Goal: Use online tool/utility: Use online tool/utility

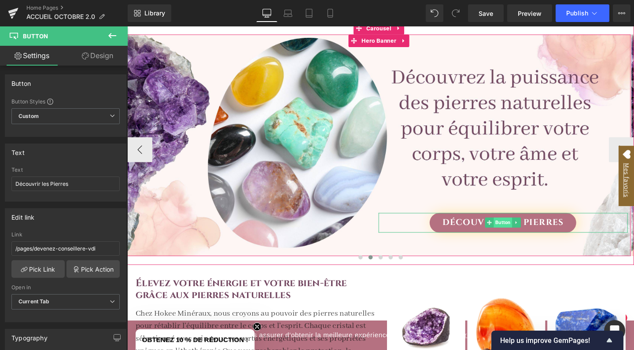
click at [524, 229] on span "Button" at bounding box center [522, 232] width 19 height 11
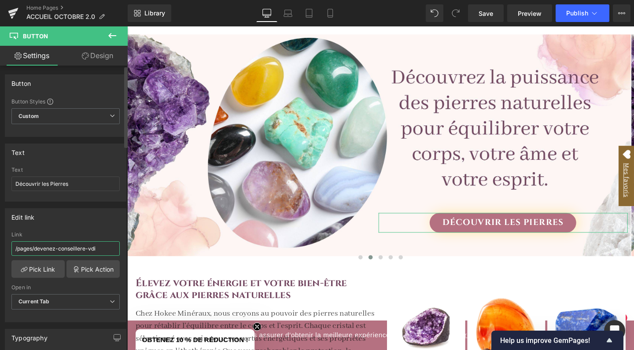
click at [47, 252] on input "/pages/devenez-conseillere-vdi" at bounding box center [65, 248] width 108 height 15
paste input "[URL][DOMAIN_NAME]"
type input "[URL][DOMAIN_NAME]"
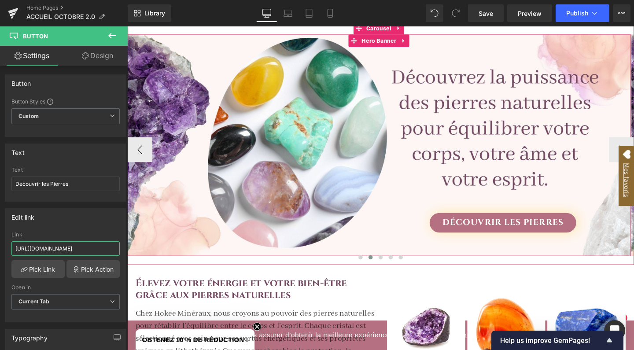
scroll to position [210, 0]
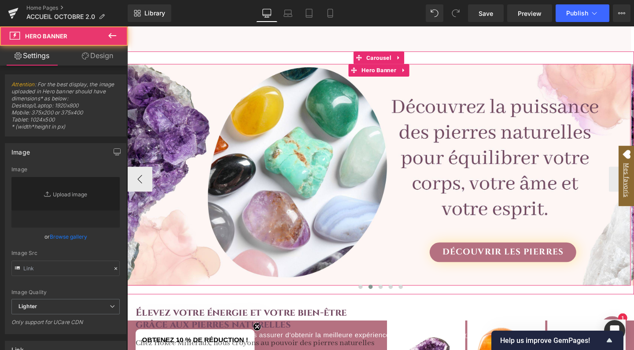
click at [214, 109] on div "Découvrir les [PERSON_NAME]" at bounding box center [391, 182] width 529 height 232
type input "[URL][DOMAIN_NAME]"
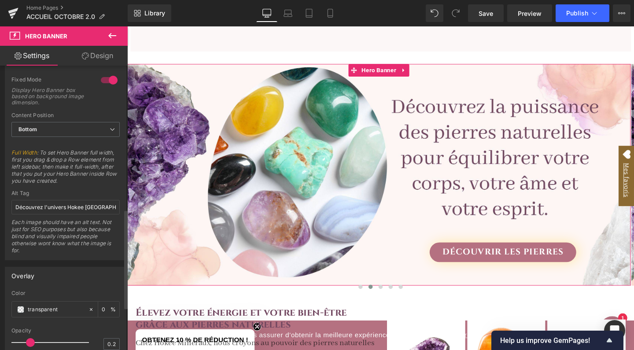
scroll to position [393, 0]
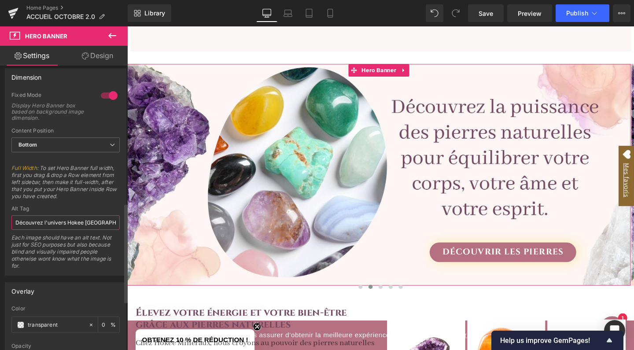
click at [45, 222] on input "Découvrez l'univers Hokee [GEOGRAPHIC_DATA] , spécialiste de la lithothérapie e…" at bounding box center [65, 222] width 108 height 15
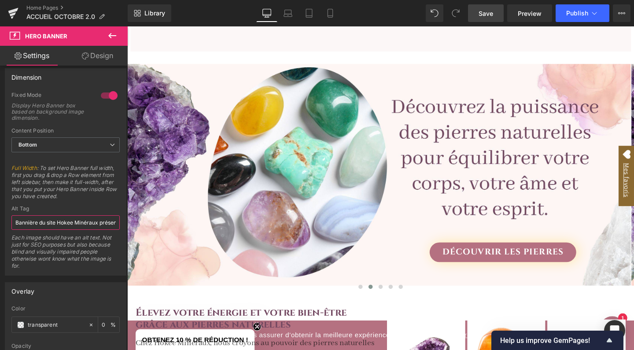
type input "Bannière du site Hokee Minéraux présentant des pierres naturelles colorées pour…"
click at [493, 15] on span "Save" at bounding box center [486, 13] width 15 height 9
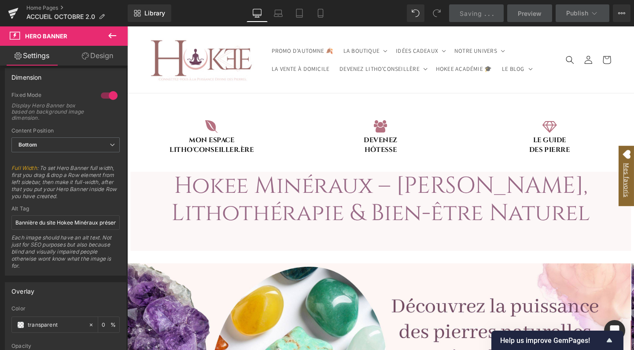
scroll to position [0, 0]
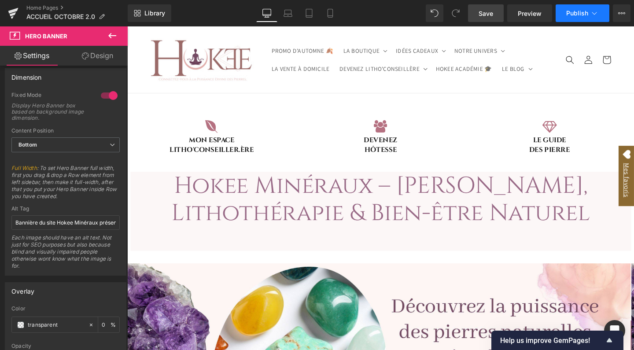
click at [584, 18] on button "Publish" at bounding box center [583, 13] width 54 height 18
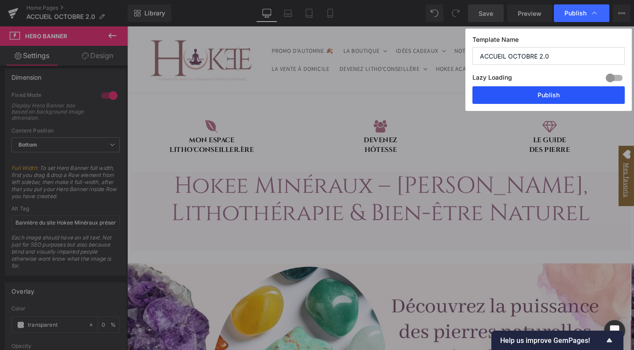
click at [529, 99] on button "Publish" at bounding box center [548, 95] width 152 height 18
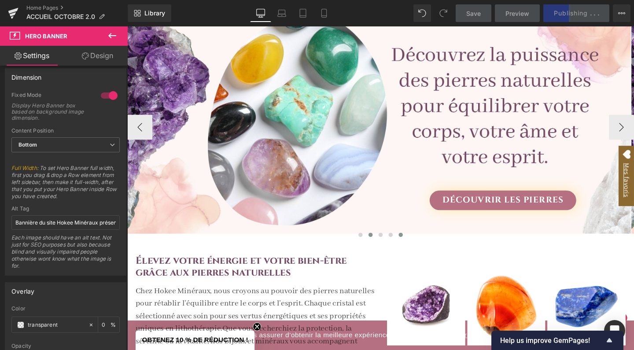
scroll to position [266, 0]
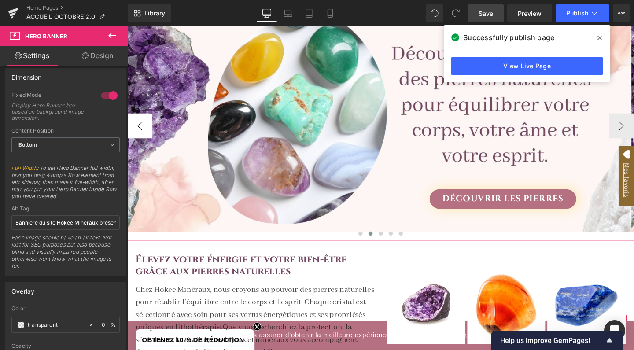
click at [148, 129] on button "‹" at bounding box center [140, 131] width 26 height 26
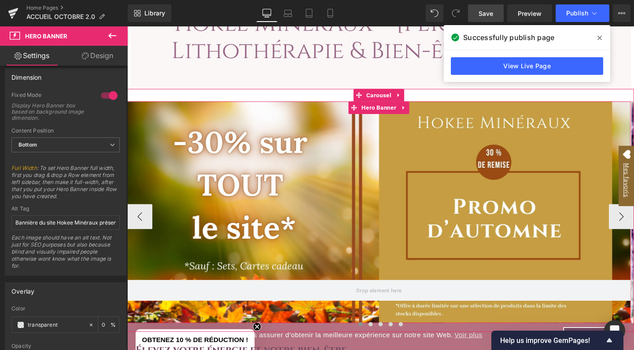
scroll to position [173, 0]
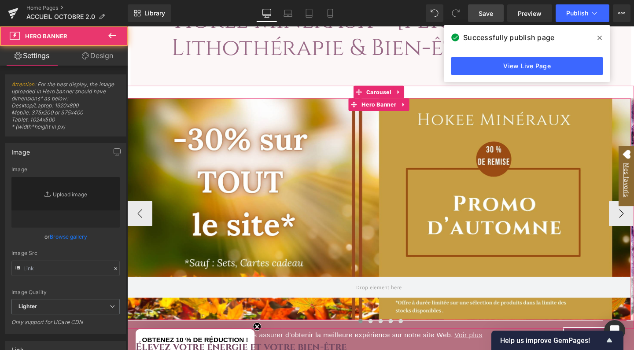
type input "[URL][DOMAIN_NAME]"
click at [203, 139] on div at bounding box center [391, 218] width 529 height 233
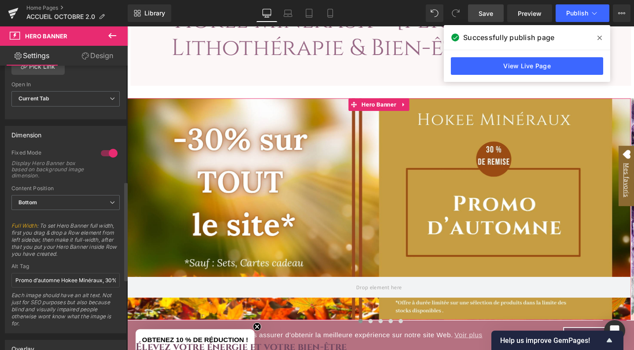
scroll to position [336, 0]
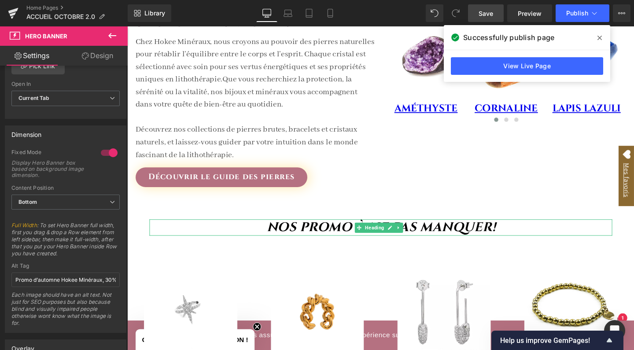
scroll to position [524, 0]
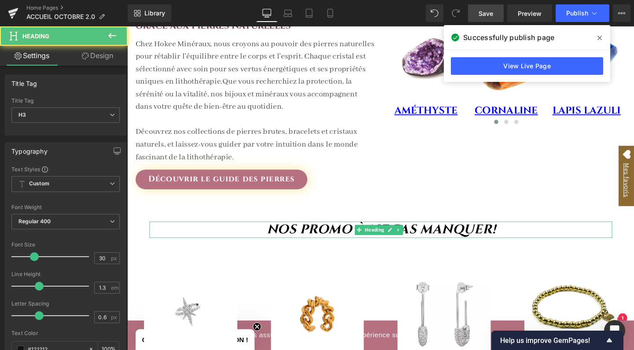
click at [355, 236] on strong "NOS PROMO À NE PAS MANQUER!" at bounding box center [394, 240] width 240 height 18
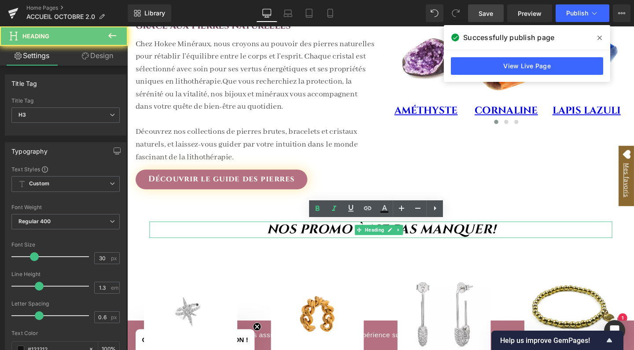
click at [355, 236] on strong "NOS PROMO À NE PAS MANQUER!" at bounding box center [394, 240] width 240 height 18
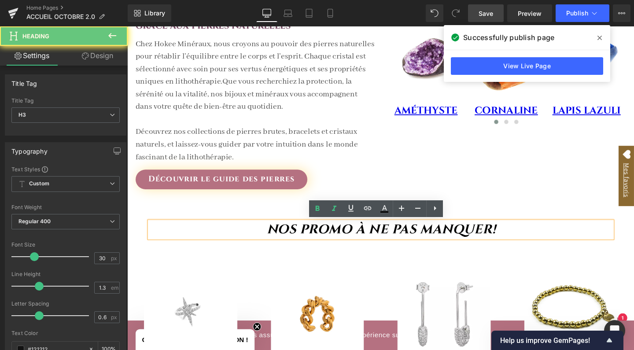
click at [355, 236] on strong "NOS PROMO À NE PAS MANQUER!" at bounding box center [394, 240] width 240 height 18
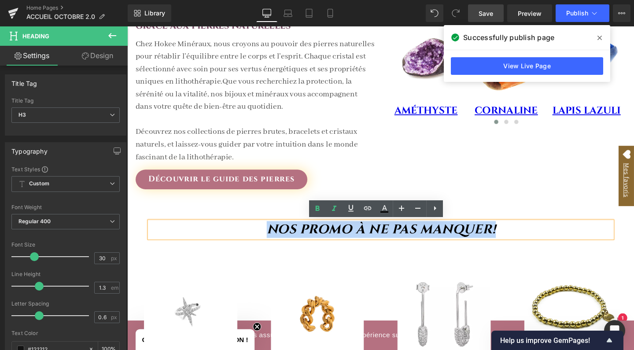
paste div
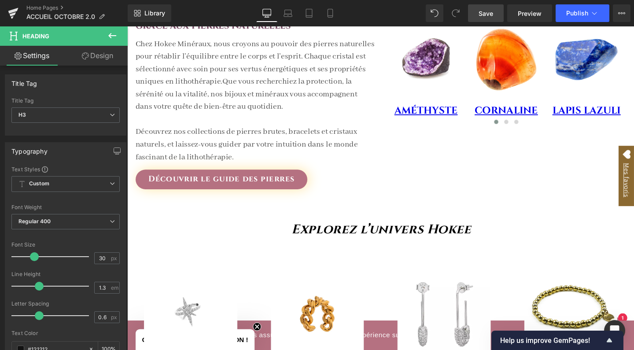
click at [112, 37] on icon at bounding box center [112, 35] width 11 height 11
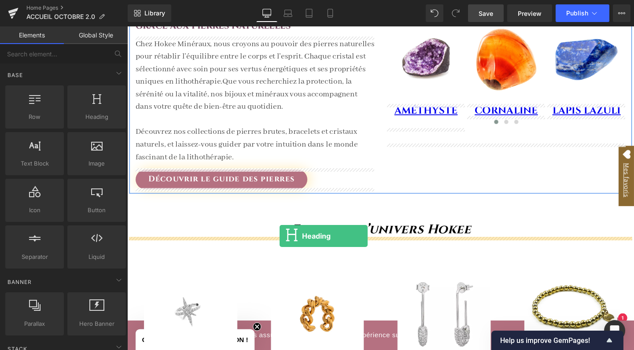
drag, startPoint x: 216, startPoint y: 143, endPoint x: 288, endPoint y: 248, distance: 127.9
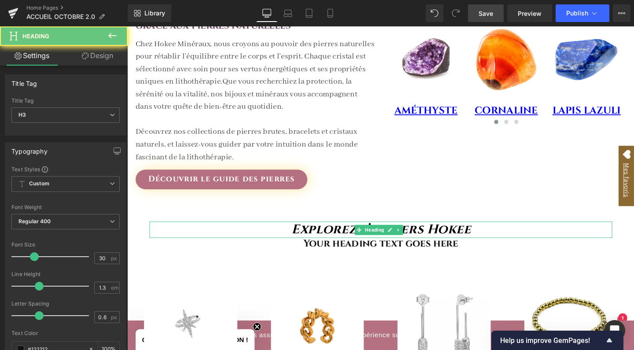
click at [342, 241] on icon "Explorez l’univers Hokee" at bounding box center [394, 240] width 188 height 18
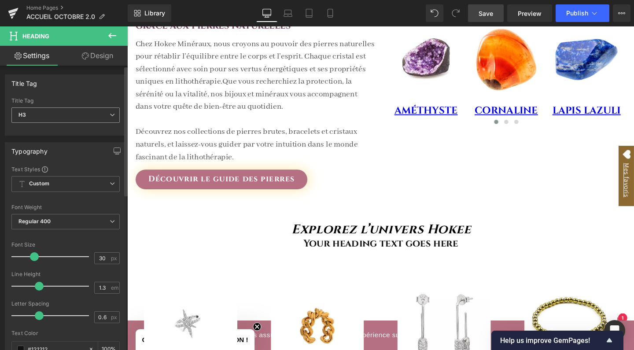
click at [72, 118] on span "H3" at bounding box center [65, 114] width 108 height 15
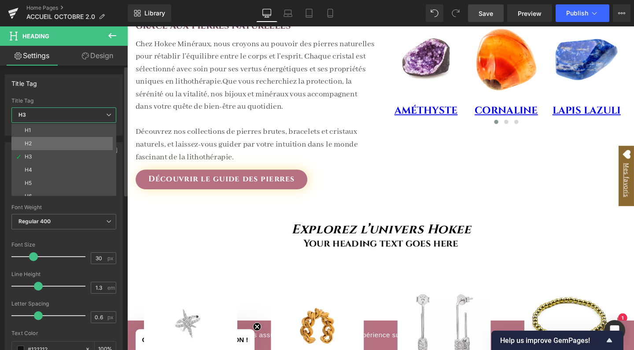
click at [64, 143] on li "H2" at bounding box center [65, 143] width 109 height 13
type input "40"
type input "100"
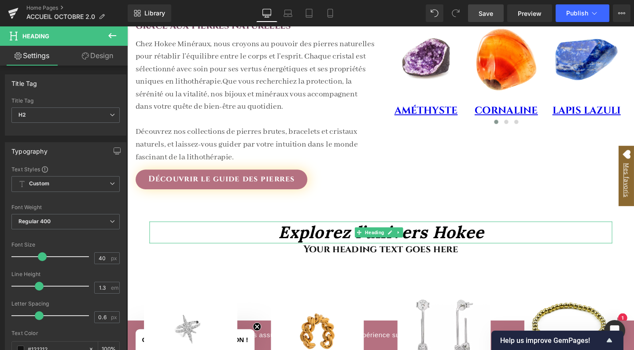
click at [327, 244] on icon "Explorez l’univers Hokee" at bounding box center [394, 243] width 216 height 22
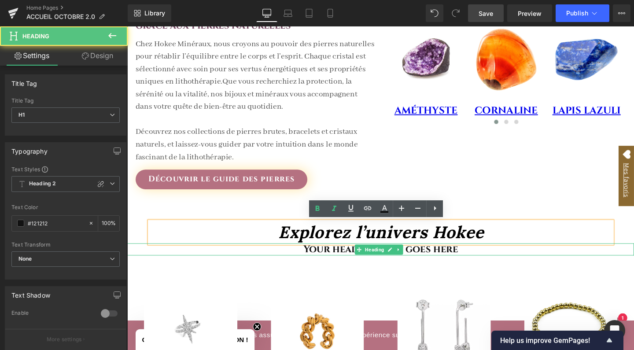
click at [332, 262] on h1 "Your heading text goes here" at bounding box center [393, 261] width 533 height 12
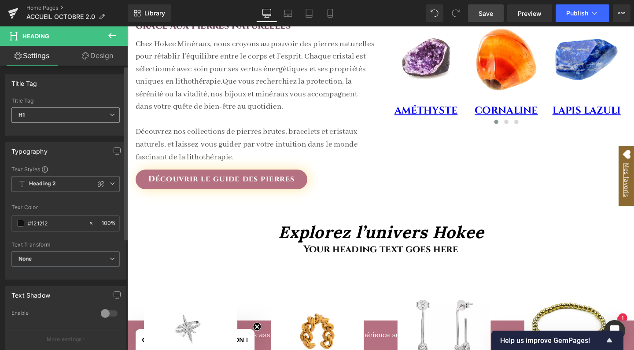
click at [95, 122] on span "H1" at bounding box center [65, 114] width 108 height 15
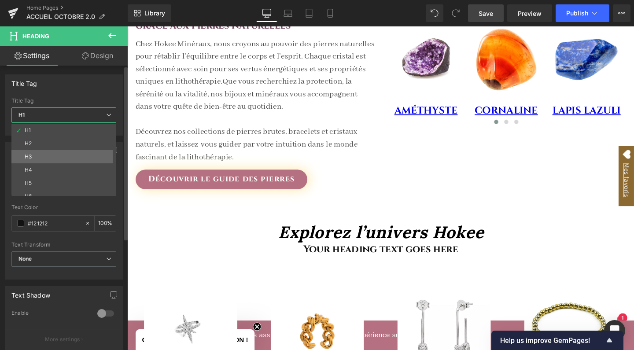
click at [68, 151] on li "H3" at bounding box center [65, 156] width 109 height 13
type input "100"
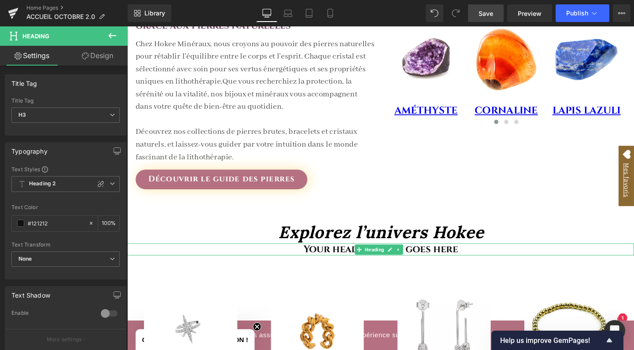
click at [340, 258] on h3 "Your heading text goes here" at bounding box center [393, 261] width 533 height 12
click at [383, 261] on span "Heading" at bounding box center [387, 261] width 23 height 11
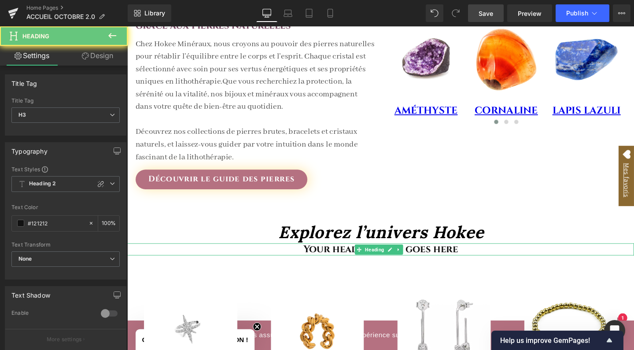
click at [354, 258] on h3 "Your heading text goes here" at bounding box center [393, 261] width 533 height 12
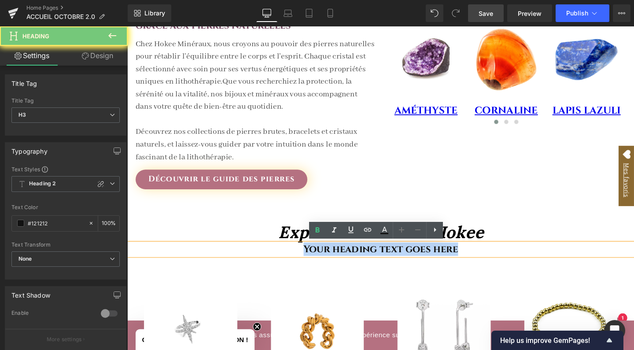
click at [354, 258] on h3 "Your heading text goes here" at bounding box center [393, 261] width 533 height 12
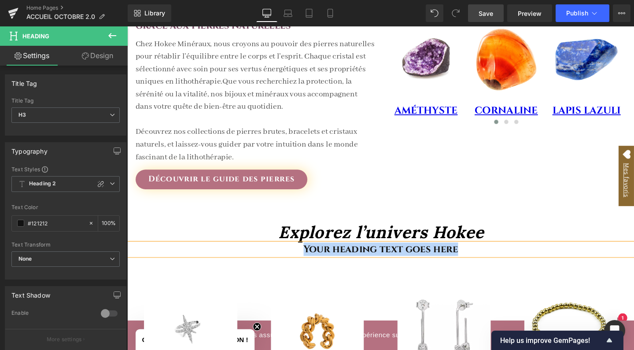
paste div
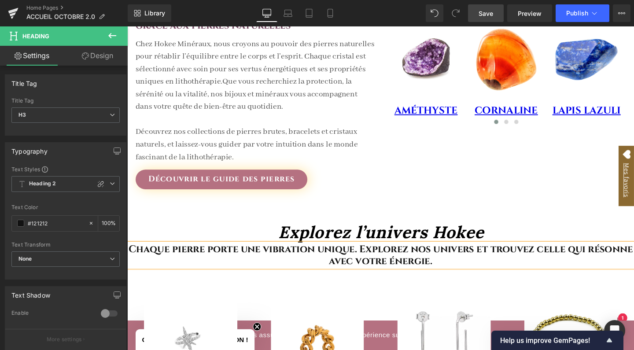
click at [254, 259] on h3 "Chaque pierre porte une vibration unique. Explorez nos univers et trouvez celle…" at bounding box center [393, 267] width 533 height 25
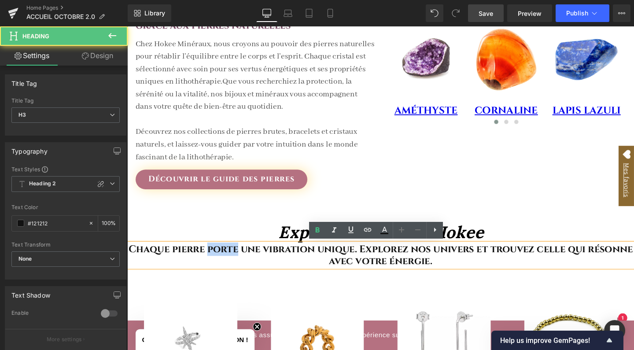
click at [254, 259] on h3 "Chaque pierre porte une vibration unique. Explorez nos univers et trouvez celle…" at bounding box center [393, 267] width 533 height 25
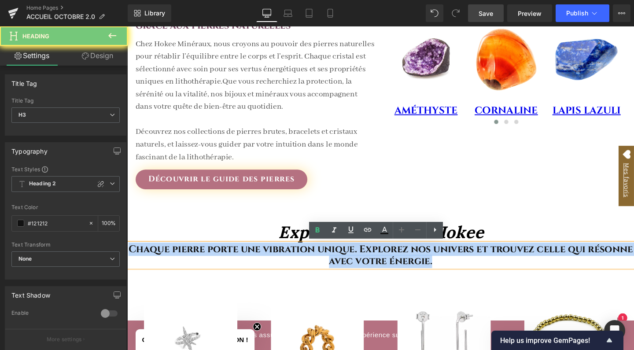
click at [254, 259] on h3 "Chaque pierre porte une vibration unique. Explorez nos univers et trouvez celle…" at bounding box center [393, 267] width 533 height 25
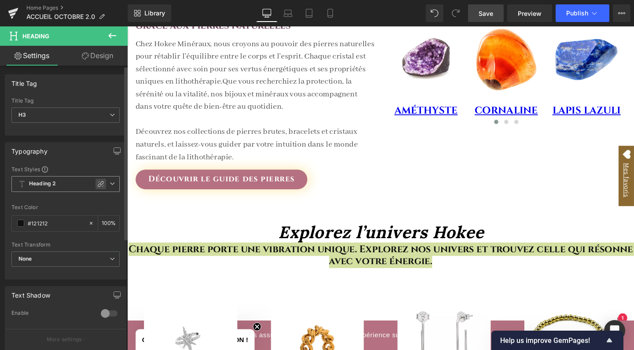
click at [98, 185] on icon at bounding box center [100, 184] width 7 height 7
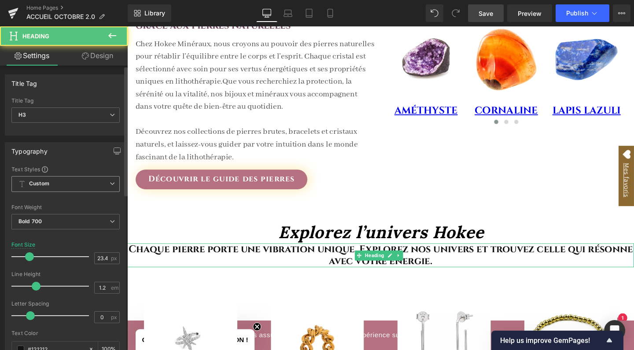
click at [313, 267] on h3 "Chaque pierre porte une vibration unique. Explorez nos univers et trouvez celle…" at bounding box center [393, 267] width 533 height 25
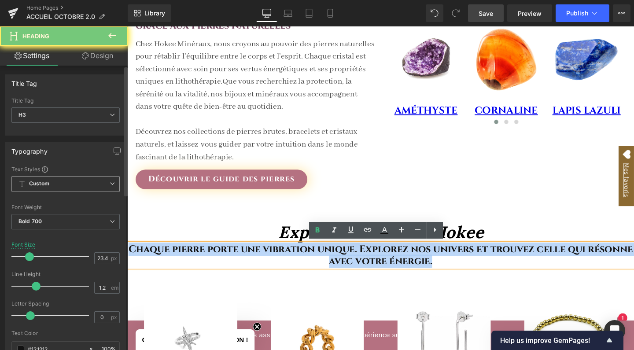
click at [313, 267] on h3 "Chaque pierre porte une vibration unique. Explorez nos univers et trouvez celle…" at bounding box center [393, 267] width 533 height 25
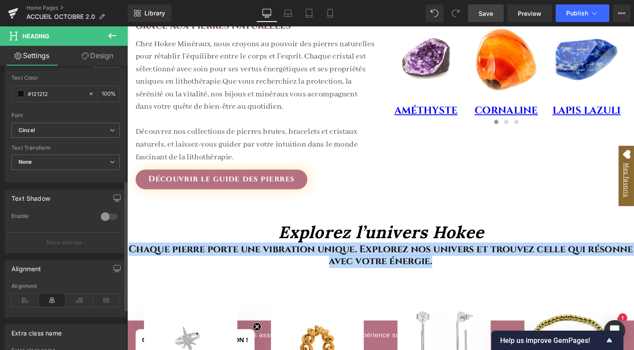
scroll to position [251, 0]
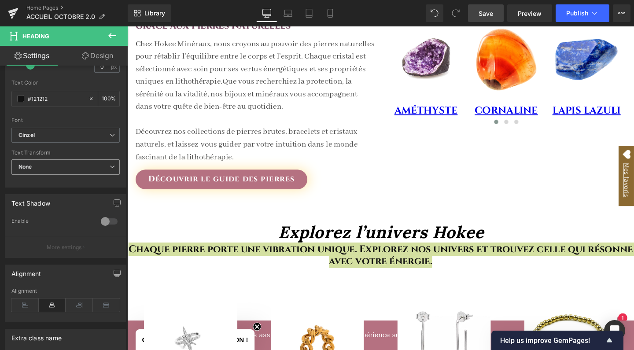
click at [33, 165] on span "None" at bounding box center [65, 166] width 108 height 15
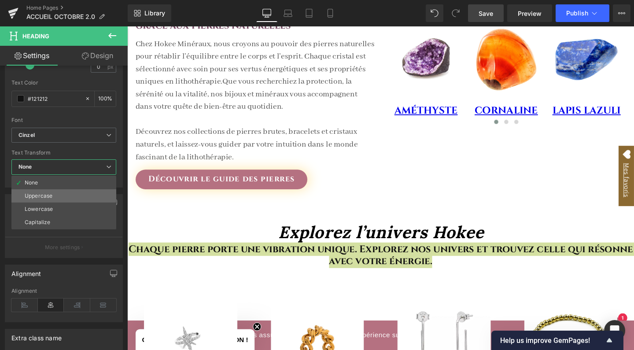
click at [39, 193] on div "Uppercase" at bounding box center [39, 196] width 28 height 6
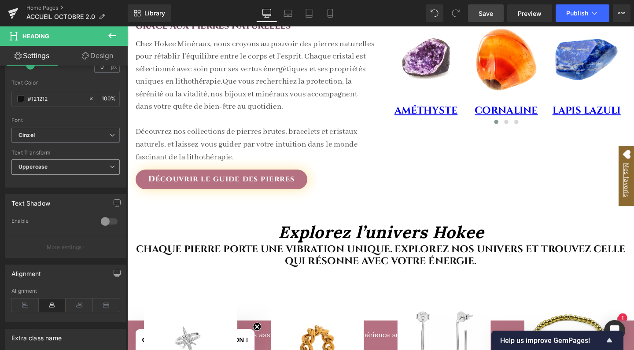
click at [39, 165] on b "Uppercase" at bounding box center [32, 166] width 29 height 7
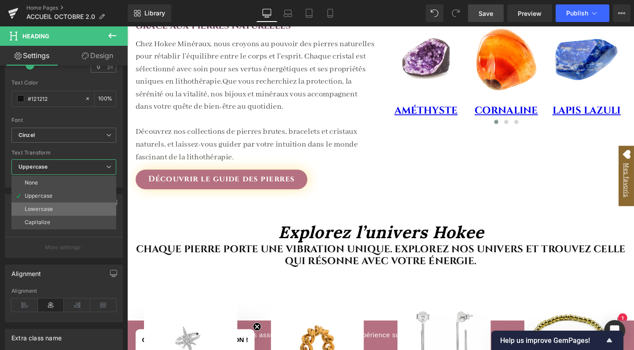
click at [41, 207] on div "Lowercase" at bounding box center [39, 209] width 28 height 6
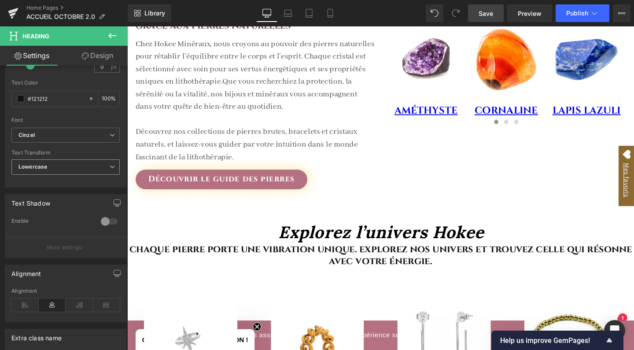
click at [41, 169] on b "Lowercase" at bounding box center [32, 166] width 29 height 7
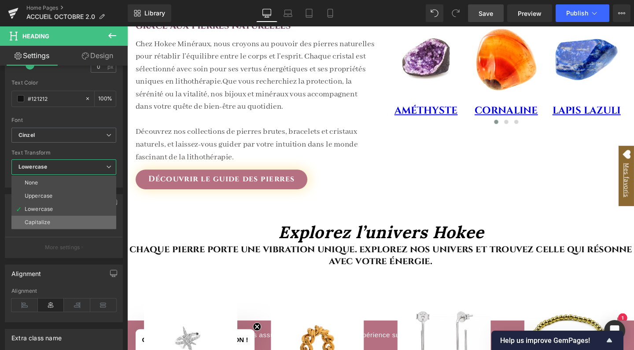
click at [44, 221] on div "Capitalize" at bounding box center [38, 222] width 26 height 6
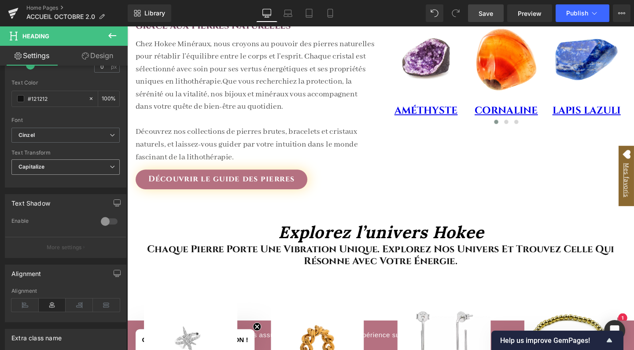
click at [44, 170] on span "Capitalize" at bounding box center [65, 166] width 108 height 15
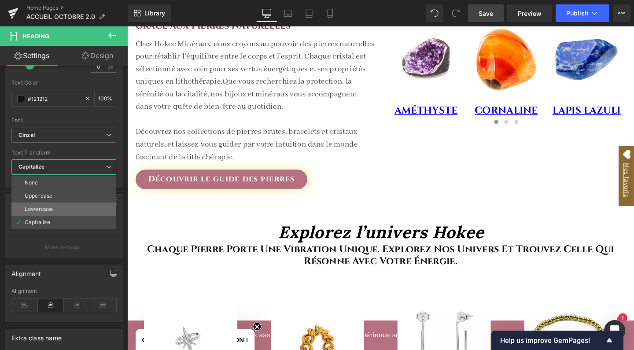
click at [45, 206] on div "Lowercase" at bounding box center [39, 209] width 28 height 6
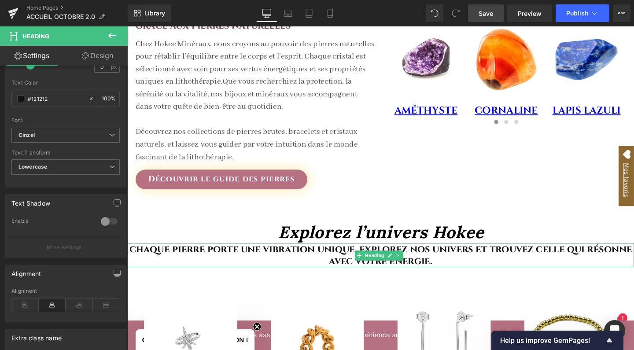
click at [345, 264] on h3 "Chaque pierre porte une vibration unique. Explorez nos univers et trouvez celle…" at bounding box center [393, 267] width 533 height 25
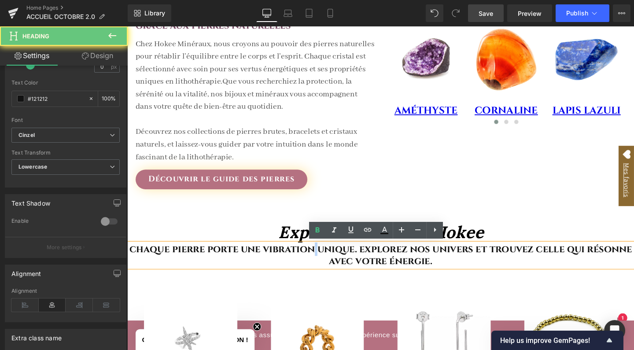
click at [345, 264] on h3 "Chaque pierre porte une vibration unique. Explorez nos univers et trouvez celle…" at bounding box center [393, 267] width 533 height 25
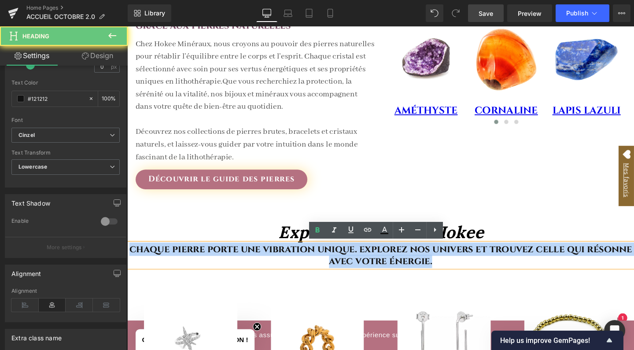
click at [345, 264] on h3 "Chaque pierre porte une vibration unique. Explorez nos univers et trouvez celle…" at bounding box center [393, 267] width 533 height 25
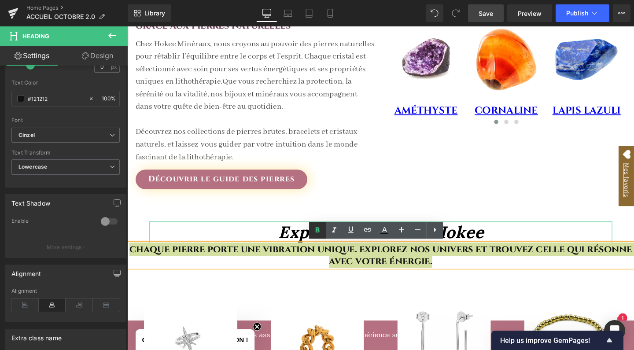
click at [319, 228] on icon at bounding box center [318, 229] width 4 height 5
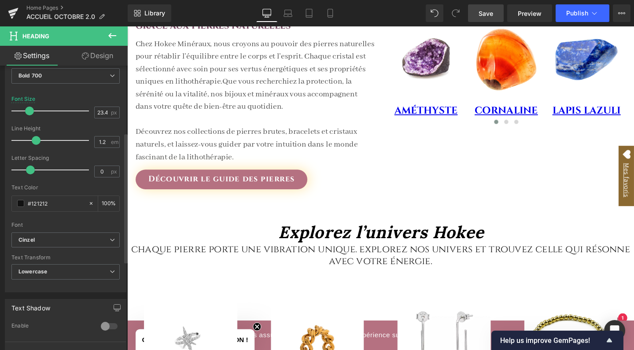
scroll to position [146, 0]
click at [62, 237] on b "Cinzel" at bounding box center [63, 239] width 91 height 7
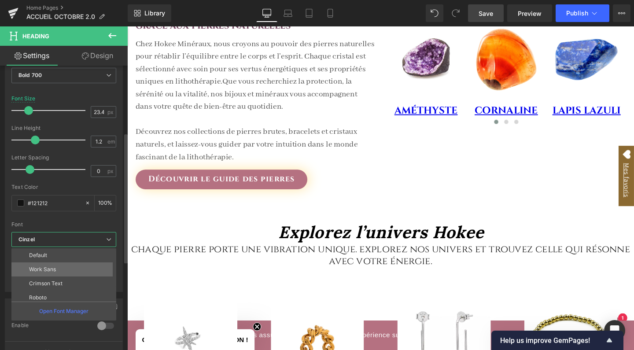
click at [59, 266] on li "Work Sans" at bounding box center [65, 269] width 109 height 14
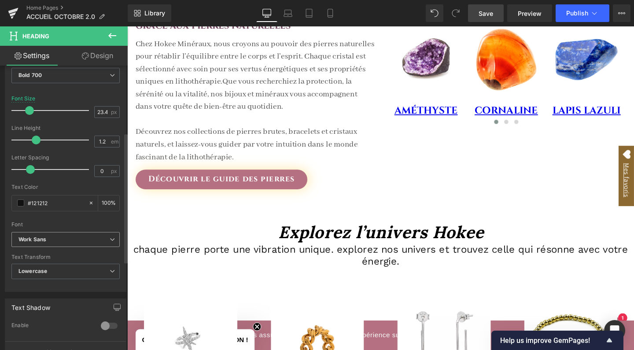
click at [49, 237] on b "Work Sans" at bounding box center [63, 239] width 91 height 7
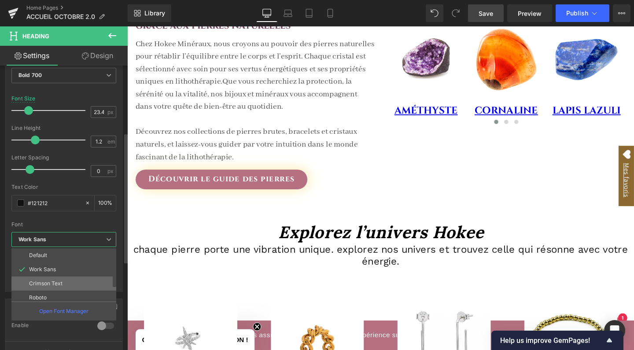
click at [48, 280] on p "Crimson Text" at bounding box center [45, 283] width 33 height 6
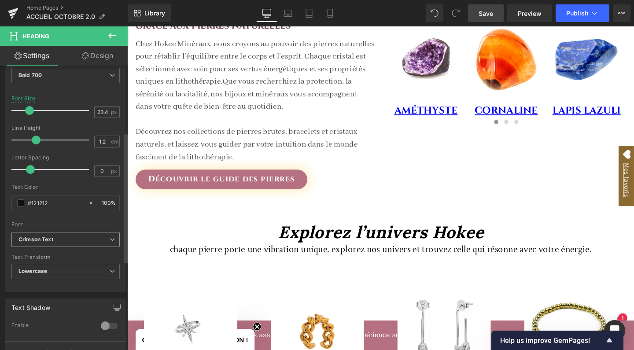
click at [48, 239] on icon "Crimson Text" at bounding box center [35, 239] width 35 height 7
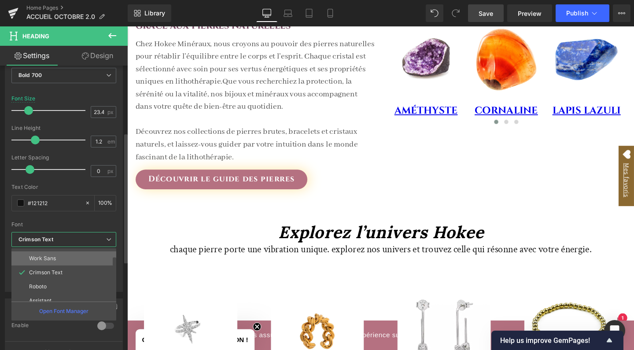
scroll to position [16, 0]
click at [48, 277] on li "Roboto" at bounding box center [65, 281] width 109 height 14
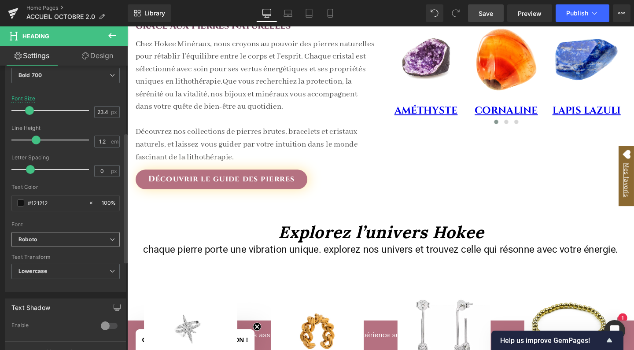
click at [54, 240] on b "Roboto" at bounding box center [63, 239] width 91 height 7
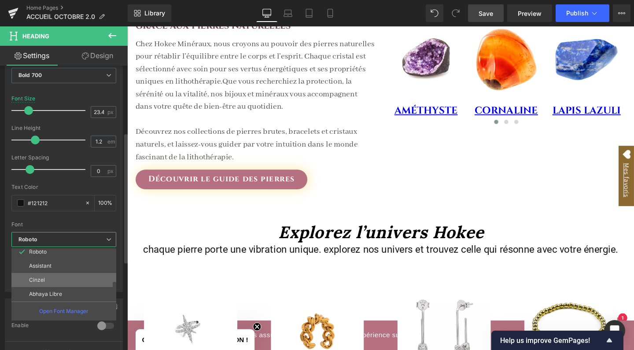
scroll to position [46, 0]
click at [50, 293] on p "Abhaya Libre" at bounding box center [45, 294] width 33 height 6
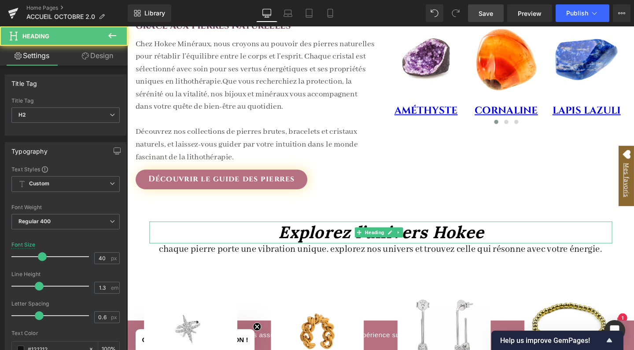
click at [308, 247] on icon "Explorez l’univers Hokee" at bounding box center [394, 243] width 216 height 22
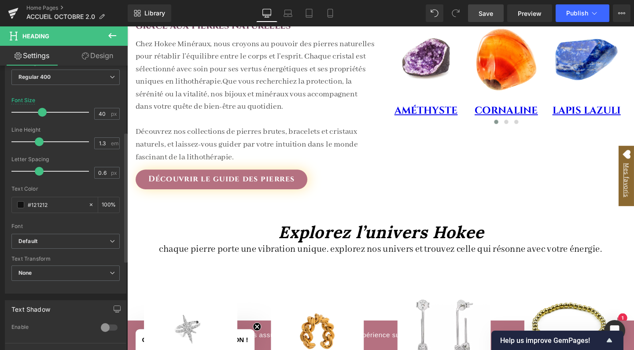
scroll to position [132, 0]
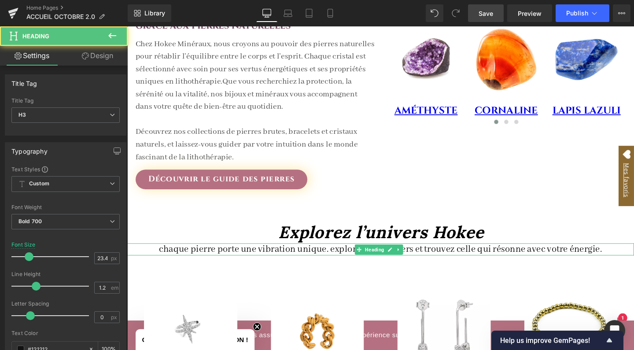
click at [260, 263] on span "Chaque pierre porte une vibration unique. Explorez nos univers et trouvez celle…" at bounding box center [394, 261] width 466 height 12
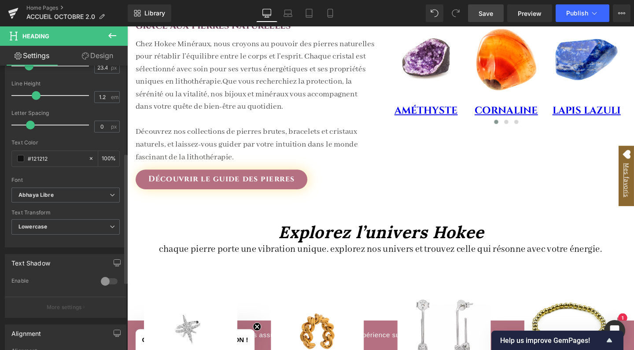
scroll to position [185, 0]
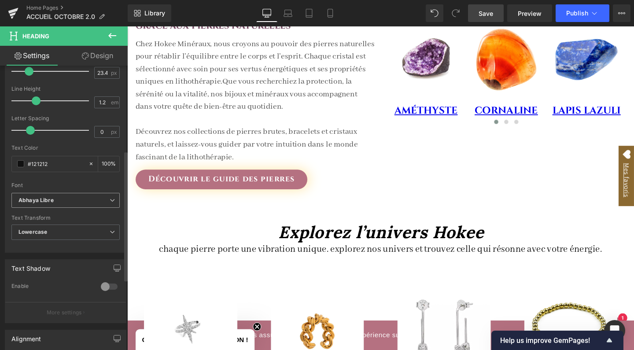
click at [40, 200] on icon "Abhaya Libre" at bounding box center [35, 200] width 35 height 7
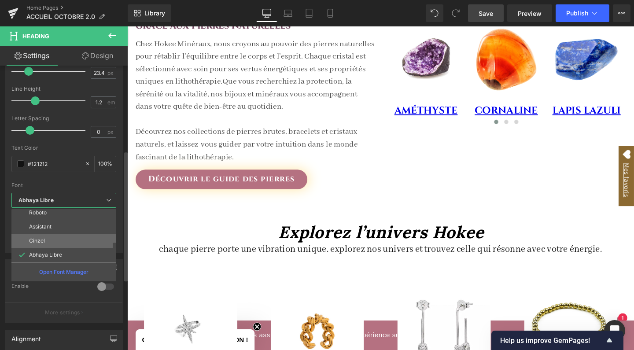
scroll to position [46, 0]
click at [43, 239] on p "Cinzel" at bounding box center [37, 241] width 16 height 6
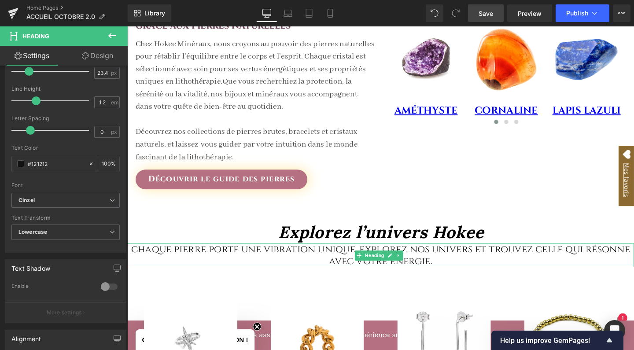
click at [191, 262] on span "Chaque pierre porte une vibration unique. Explorez nos univers et trouvez celle…" at bounding box center [394, 267] width 524 height 26
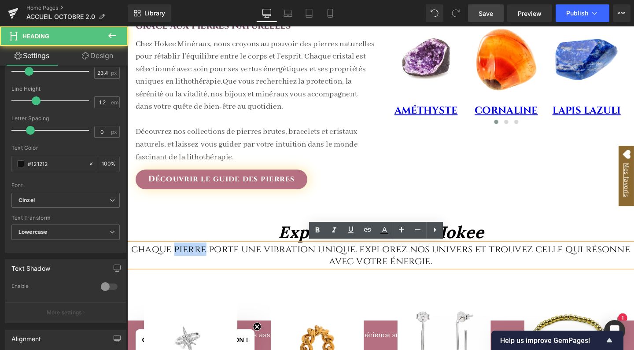
click at [191, 262] on span "Chaque pierre porte une vibration unique. Explorez nos univers et trouvez celle…" at bounding box center [394, 267] width 524 height 26
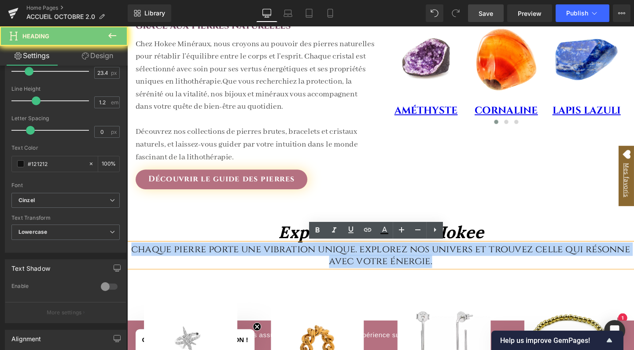
click at [191, 262] on span "Chaque pierre porte une vibration unique. Explorez nos univers et trouvez celle…" at bounding box center [394, 267] width 524 height 26
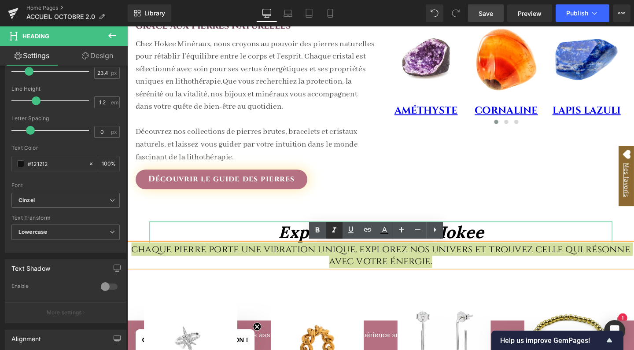
click at [336, 228] on icon at bounding box center [334, 229] width 4 height 5
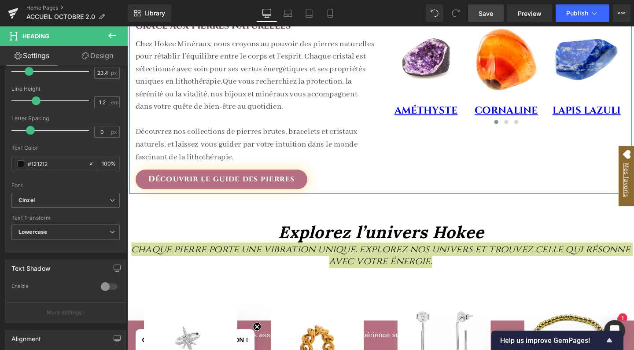
scroll to position [433, 0]
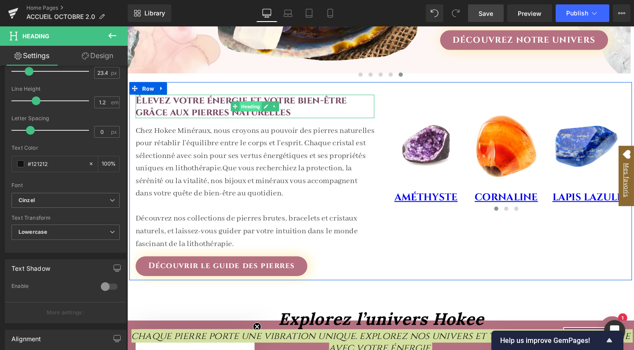
click at [264, 113] on span "Heading" at bounding box center [256, 110] width 23 height 11
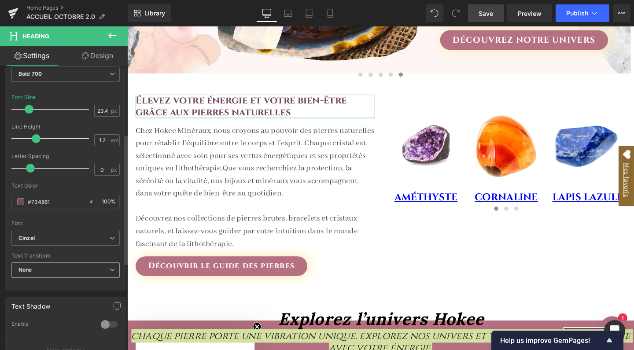
scroll to position [153, 0]
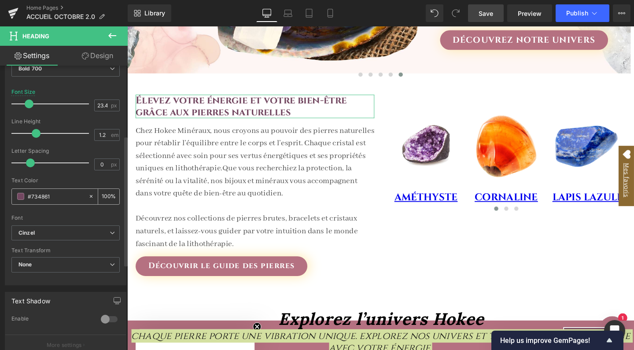
click at [58, 198] on input "#734861" at bounding box center [56, 197] width 56 height 10
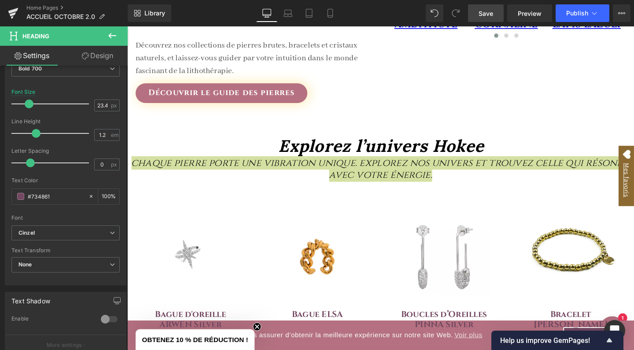
scroll to position [616, 0]
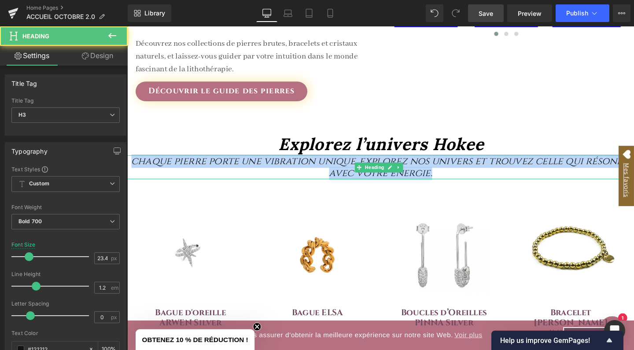
click at [293, 171] on icon "Chaque pierre porte une vibration unique. Explorez nos univers et trouvez celle…" at bounding box center [394, 174] width 524 height 26
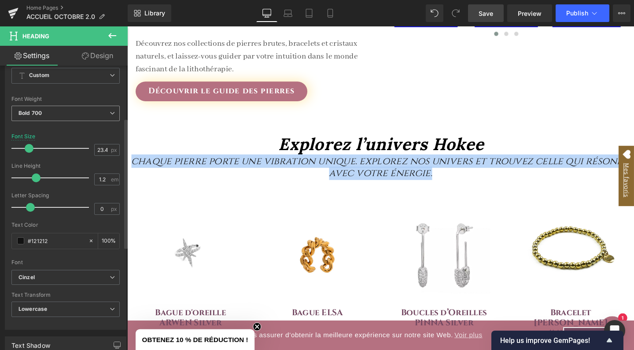
scroll to position [114, 0]
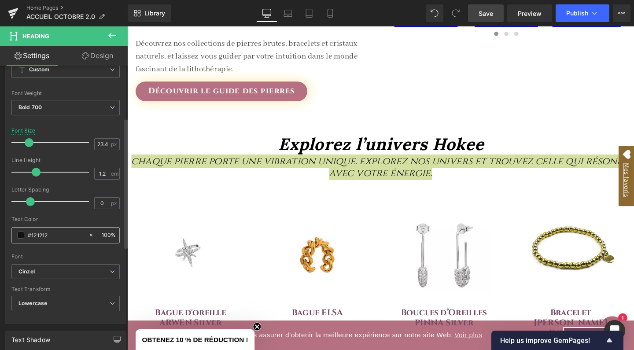
click at [63, 230] on input "#121212" at bounding box center [56, 235] width 56 height 10
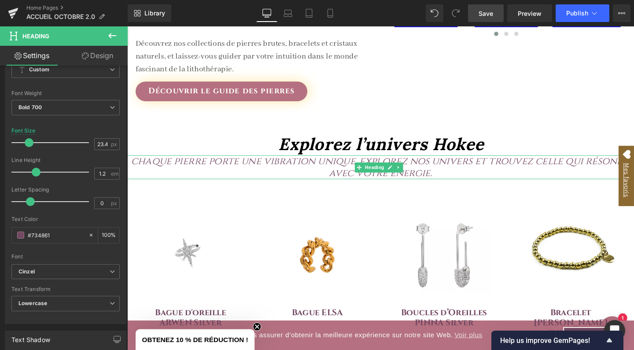
type input "#734861"
click at [207, 167] on icon "Chaque pierre porte une vibration unique. Explorez nos univers et trouvez celle…" at bounding box center [394, 174] width 524 height 26
click at [370, 168] on icon "Chaque pierre porte une vibration unique. Explorez nos univers et trouvez celle…" at bounding box center [394, 174] width 524 height 26
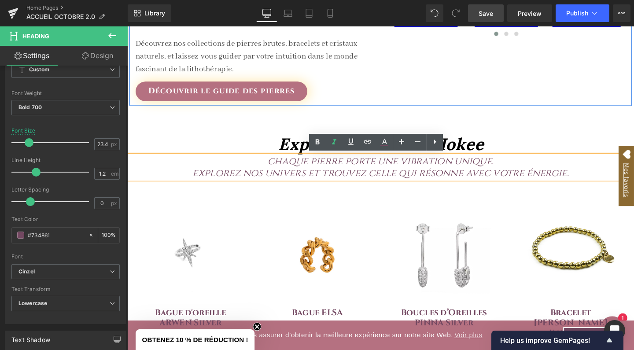
click at [445, 63] on div "Élevez votre énergie et votre bien-être grâce aux pierres naturelles Heading Ch…" at bounding box center [393, 5] width 528 height 208
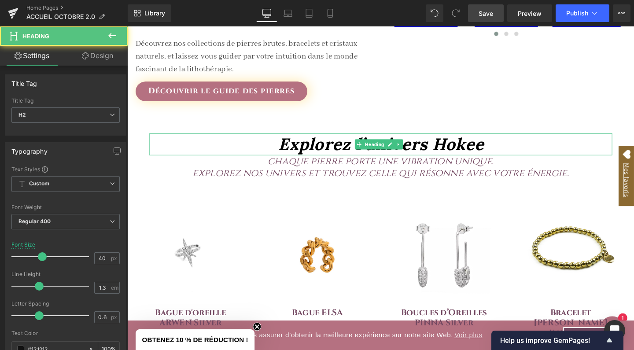
click at [342, 151] on icon "Explorez l’univers Hokee" at bounding box center [394, 150] width 216 height 22
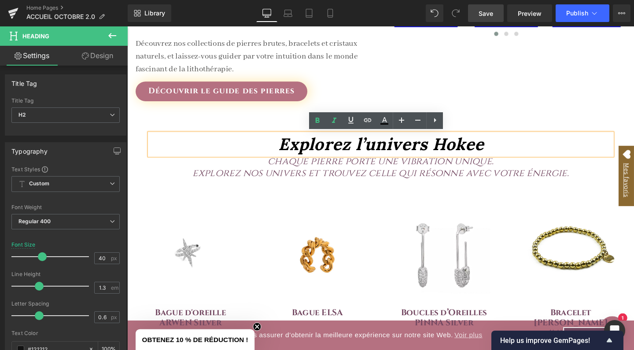
click at [243, 151] on h2 "Explorez l’univers Hokee" at bounding box center [394, 150] width 485 height 23
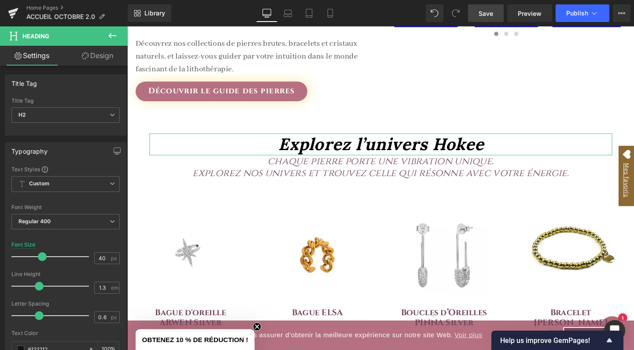
click at [103, 55] on link "Design" at bounding box center [98, 56] width 64 height 20
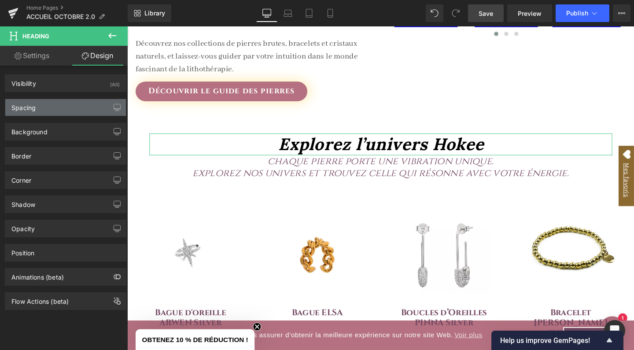
click at [67, 107] on div "Spacing" at bounding box center [65, 107] width 121 height 17
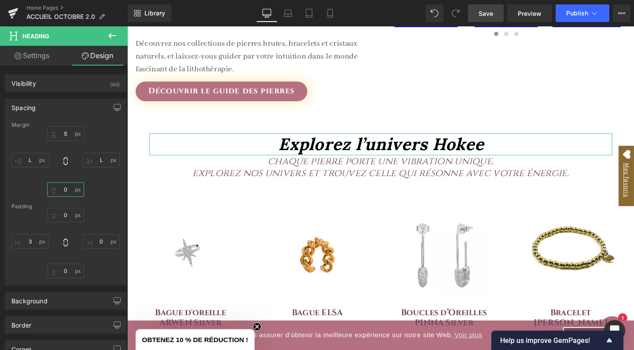
click at [67, 195] on input "0" at bounding box center [65, 189] width 37 height 15
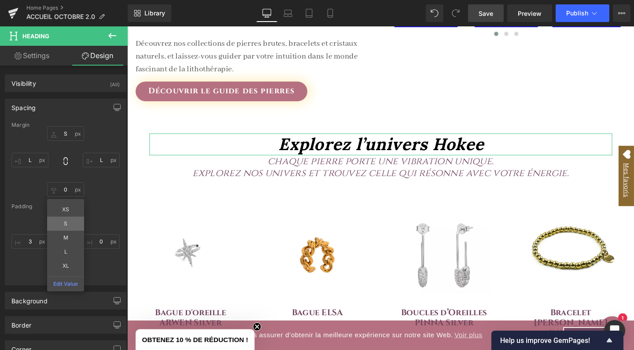
type input "S"
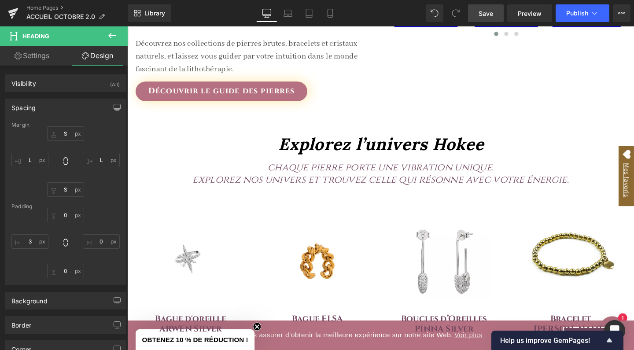
click at [113, 33] on icon at bounding box center [112, 35] width 11 height 11
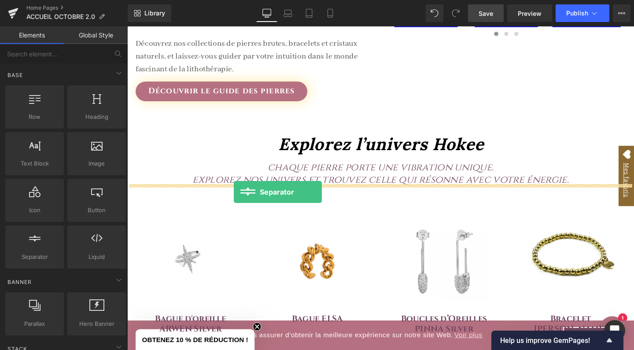
drag, startPoint x: 169, startPoint y: 269, endPoint x: 239, endPoint y: 200, distance: 98.1
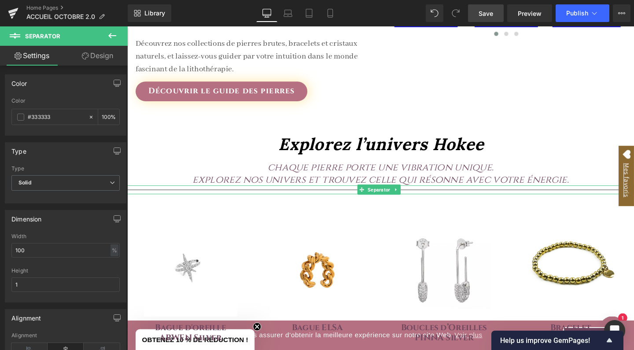
click at [234, 198] on hr at bounding box center [393, 200] width 533 height 5
click at [55, 110] on div "#333333" at bounding box center [50, 116] width 76 height 15
click at [55, 113] on input "#333333" at bounding box center [56, 117] width 56 height 10
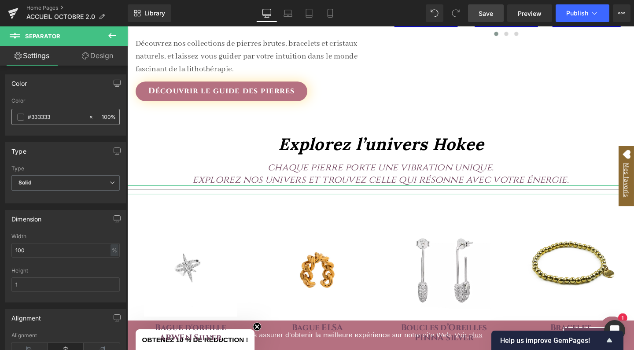
paste input "734861"
type input "#734861"
click at [53, 186] on span "Solid" at bounding box center [65, 182] width 108 height 15
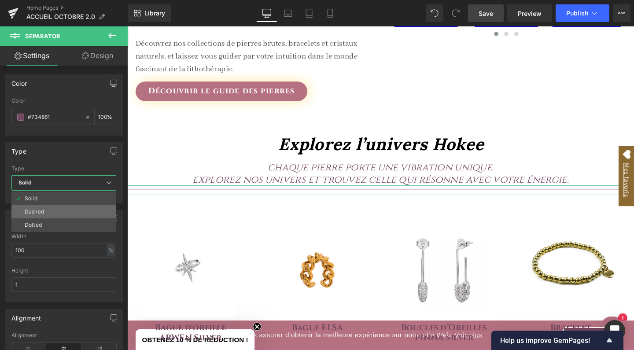
click at [53, 210] on li "Dashed" at bounding box center [63, 211] width 105 height 13
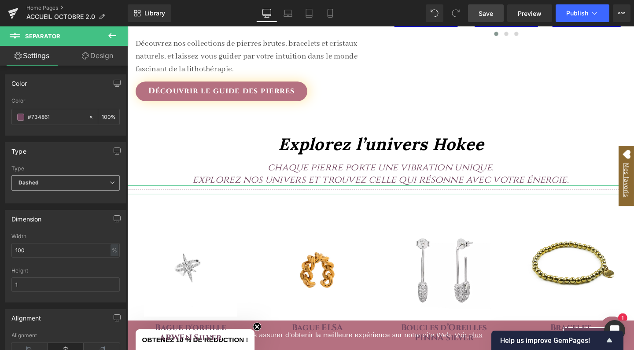
click at [54, 181] on span "Dashed" at bounding box center [65, 182] width 108 height 15
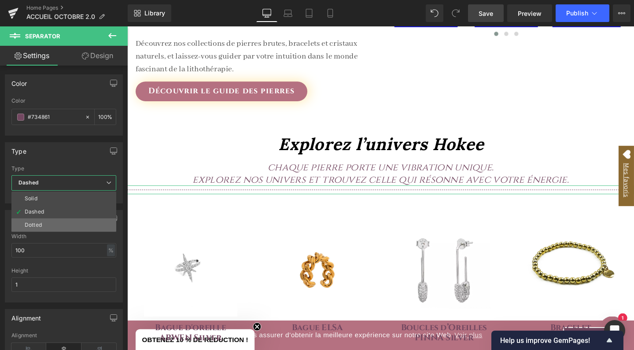
click at [52, 220] on li "Dotted" at bounding box center [63, 224] width 105 height 13
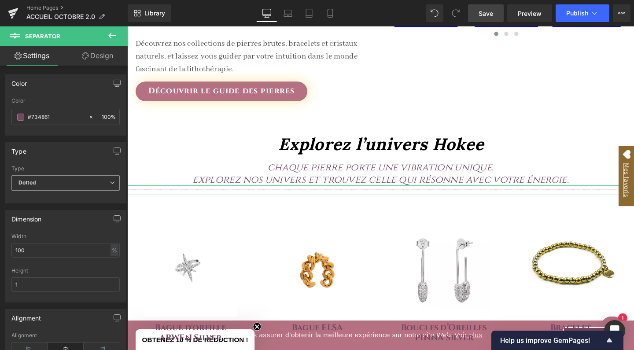
click at [63, 180] on span "Dotted" at bounding box center [65, 182] width 108 height 15
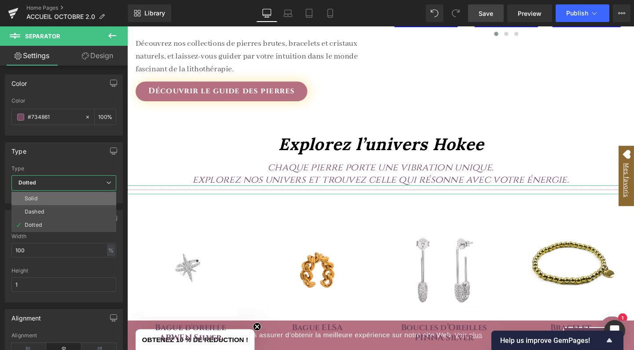
click at [58, 195] on li "Solid" at bounding box center [63, 198] width 105 height 13
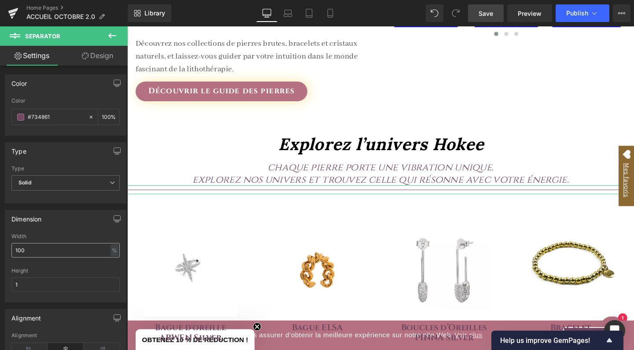
scroll to position [40, 0]
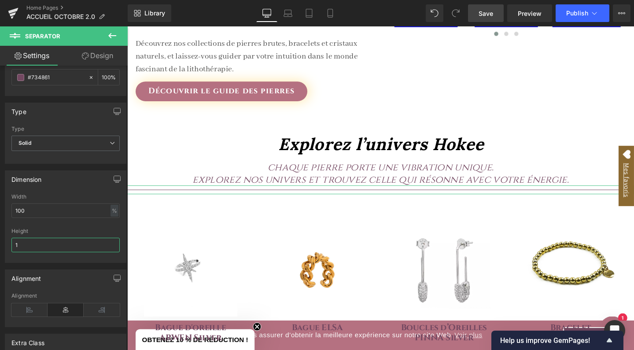
click at [60, 248] on input "1" at bounding box center [65, 245] width 108 height 15
type input "2"
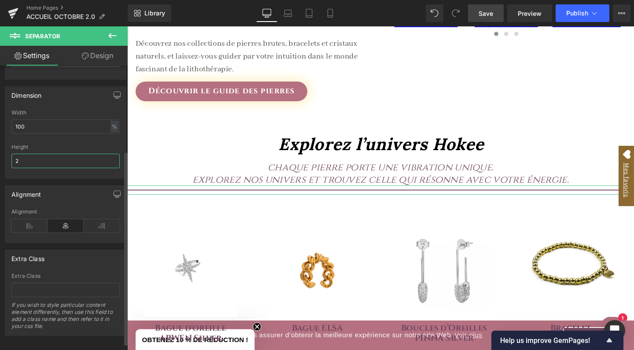
scroll to position [125, 0]
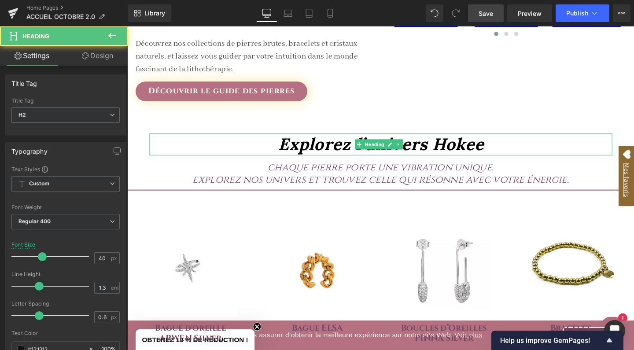
click at [172, 145] on h2 "Explorez l’univers Hokee" at bounding box center [394, 150] width 485 height 23
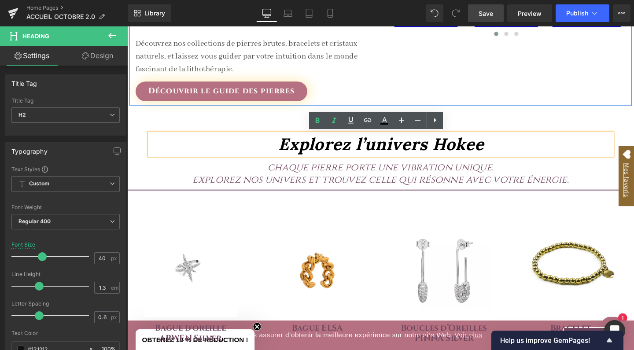
click at [594, 77] on div "Élevez votre énergie et votre bien-être grâce aux pierres naturelles Heading Ch…" at bounding box center [393, 5] width 528 height 208
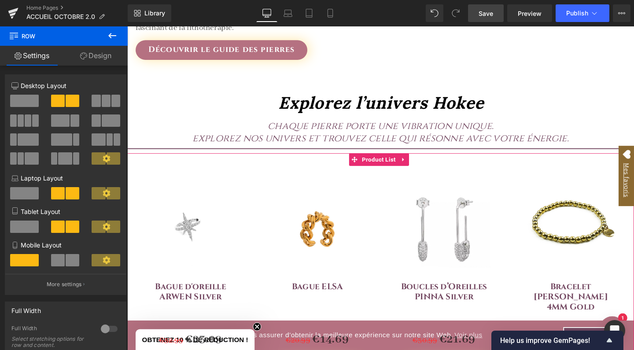
scroll to position [647, 0]
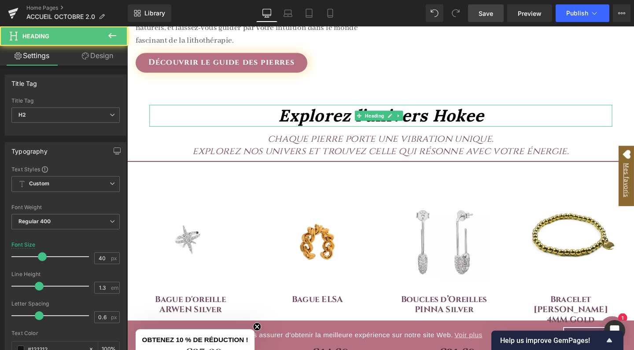
click at [451, 117] on icon "Explorez l’univers Hokee" at bounding box center [394, 120] width 216 height 22
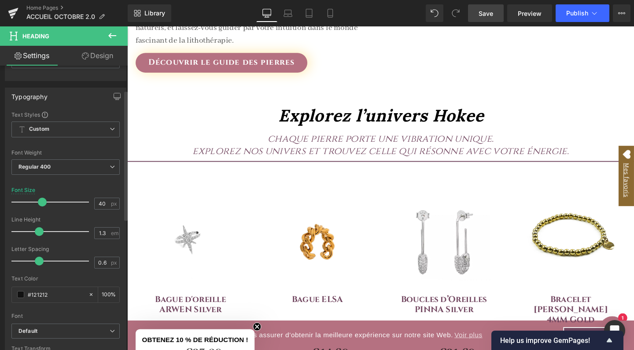
scroll to position [54, 0]
click at [22, 296] on span at bounding box center [20, 294] width 7 height 7
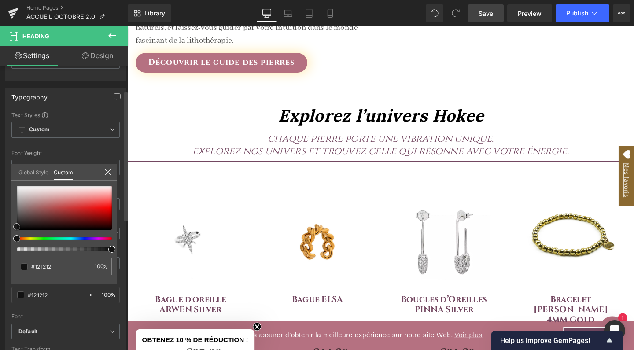
type input "#141414"
type input "#1c1c1c"
type input "#262626"
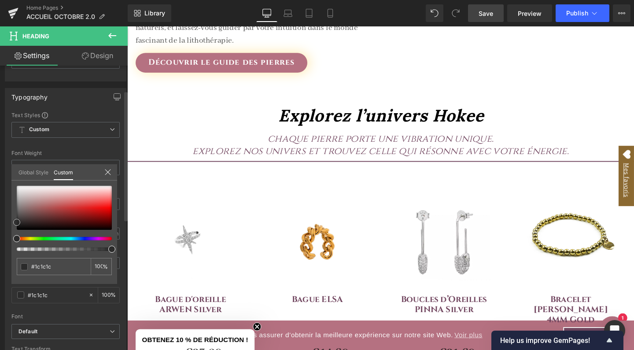
type input "#262626"
type input "#383838"
type input "#3f3f3f"
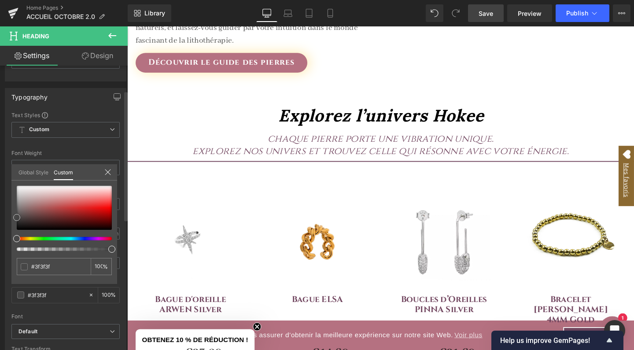
type input "#474747"
type input "#494949"
type input "#4c4c4c"
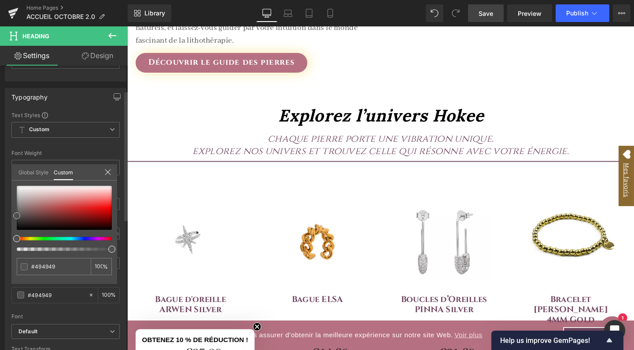
type input "#4c4c4c"
type input "#515151"
type input "#595959"
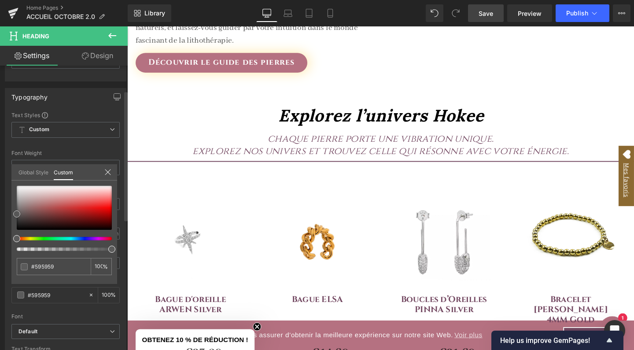
type input "#5b5b5b"
type input "#636363"
type input "#6b6b6b"
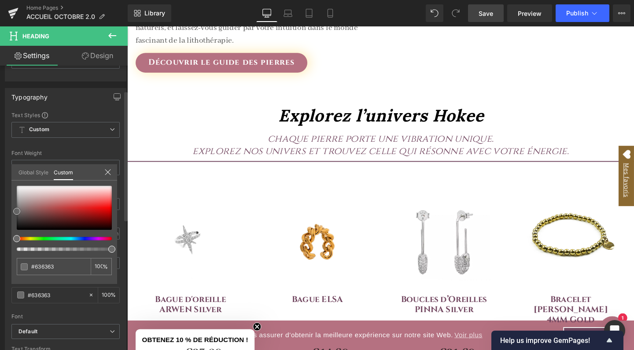
type input "#6b6b6b"
type input "#7c7c7c"
type input "#878787"
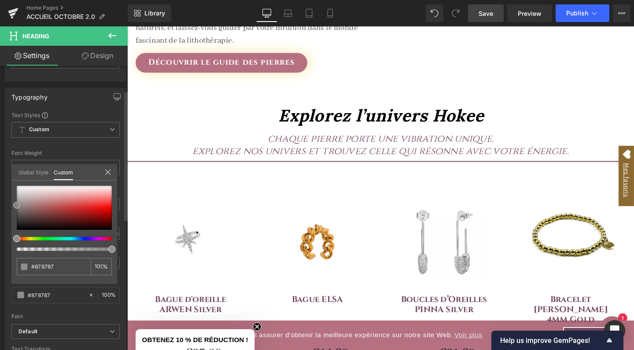
type input "#8e8e8e"
type input "#848484"
type input "#727272"
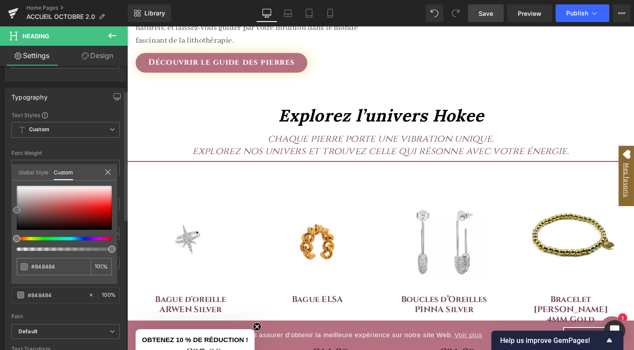
type input "#727272"
type input "#686868"
type input "#666666"
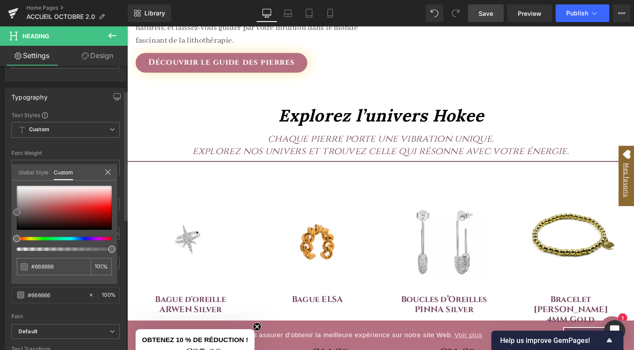
drag, startPoint x: 17, startPoint y: 227, endPoint x: 16, endPoint y: 213, distance: 14.1
click at [16, 213] on span at bounding box center [16, 212] width 7 height 7
click at [17, 213] on link at bounding box center [17, 213] width 0 height 0
click at [26, 269] on span at bounding box center [24, 266] width 7 height 7
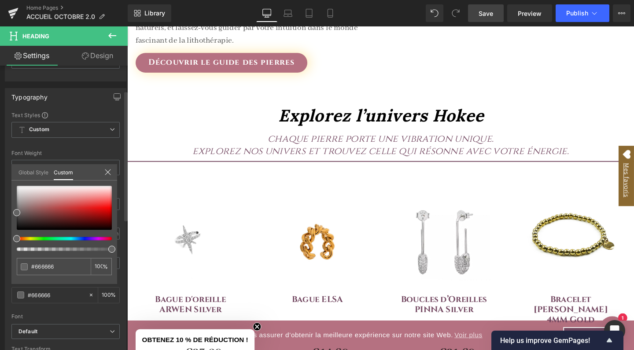
click at [110, 170] on icon at bounding box center [107, 172] width 7 height 7
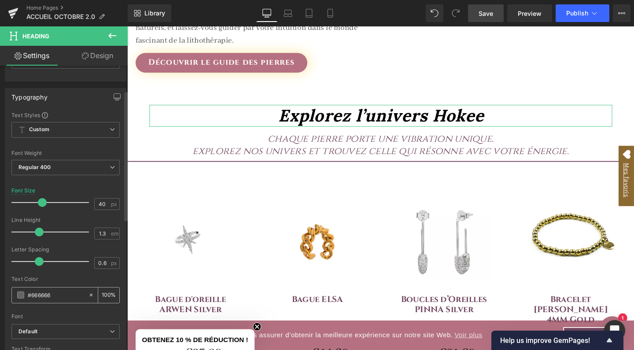
click at [66, 290] on input "#666666" at bounding box center [56, 295] width 56 height 10
click at [302, 125] on icon "Explorez l’univers Hokee" at bounding box center [394, 120] width 216 height 22
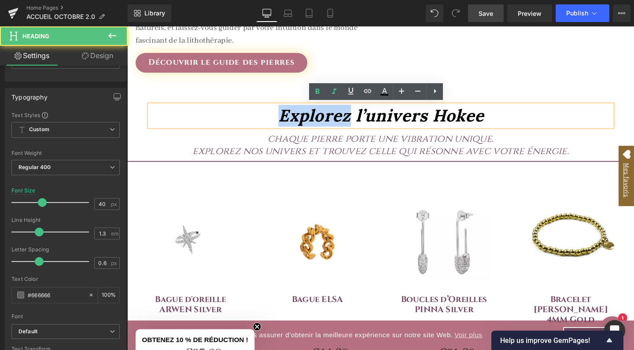
click at [302, 125] on icon "Explorez l’univers Hokee" at bounding box center [394, 120] width 216 height 22
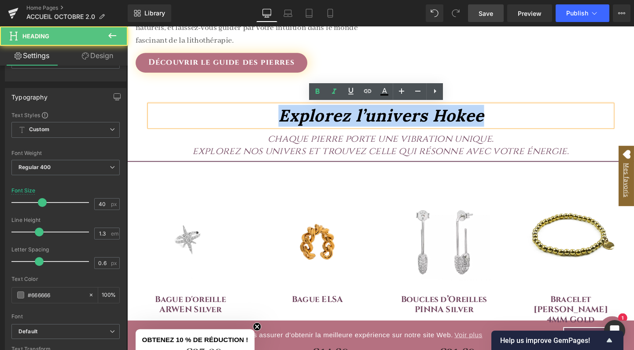
click at [302, 125] on icon "Explorez l’univers Hokee" at bounding box center [394, 120] width 216 height 22
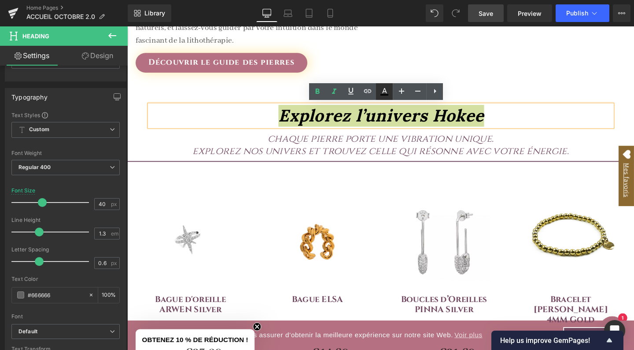
click at [387, 92] on icon at bounding box center [384, 91] width 11 height 11
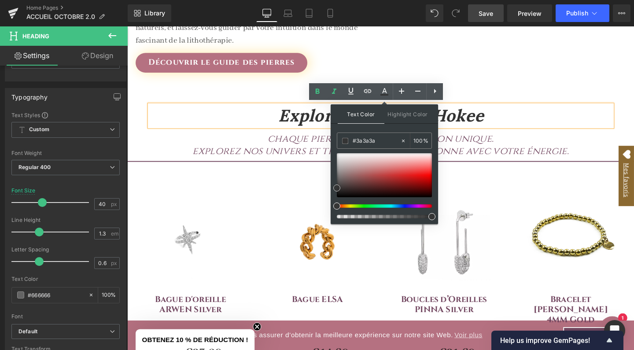
type input "#3d3d3d"
drag, startPoint x: 337, startPoint y: 197, endPoint x: 333, endPoint y: 187, distance: 11.3
click at [333, 187] on span at bounding box center [336, 186] width 7 height 7
click at [253, 190] on div "Sale Off (P) Image Bague d'oreille ARWEN Silver (P) Title €32.99 €23.09 (P) Pri…" at bounding box center [193, 310] width 133 height 249
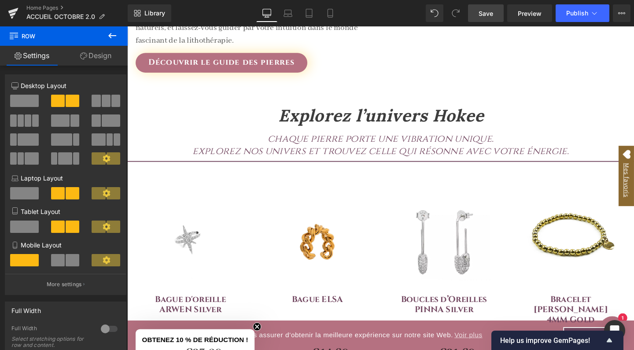
click at [479, 19] on link "Save" at bounding box center [486, 13] width 36 height 18
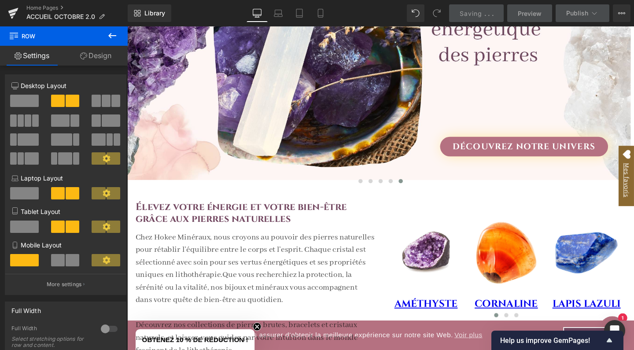
scroll to position [324, 0]
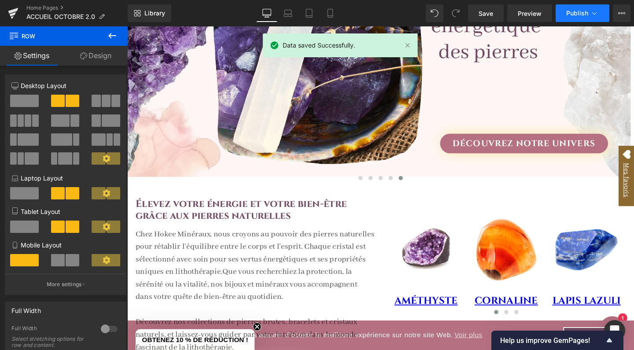
click at [574, 12] on span "Publish" at bounding box center [577, 13] width 22 height 7
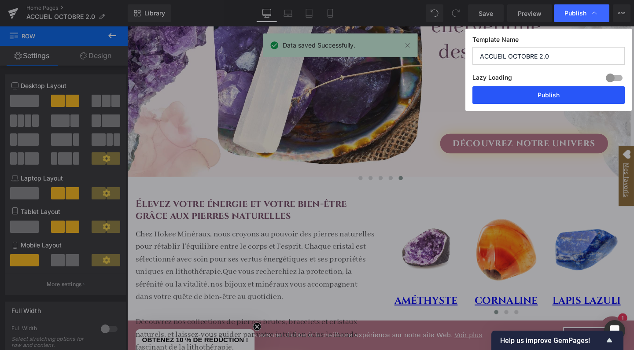
click at [556, 94] on button "Publish" at bounding box center [548, 95] width 152 height 18
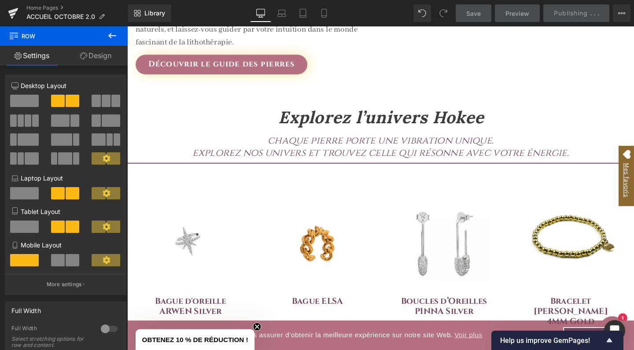
scroll to position [643, 0]
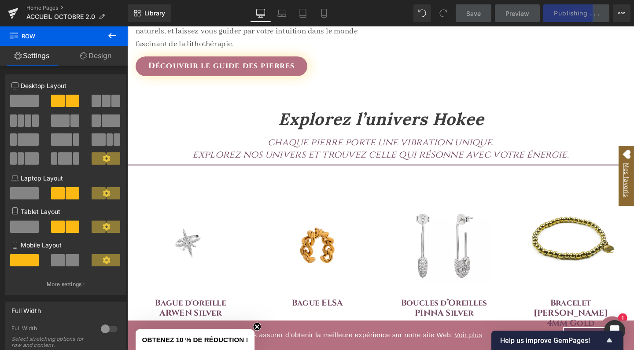
click at [111, 37] on icon at bounding box center [112, 35] width 8 height 5
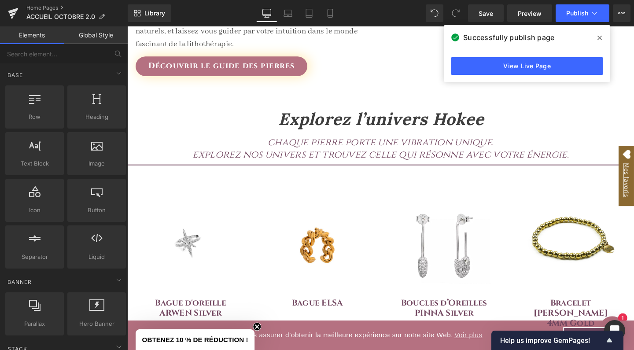
scroll to position [0, 0]
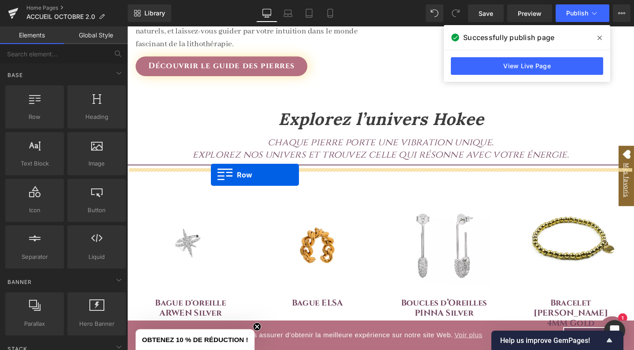
drag, startPoint x: 176, startPoint y: 136, endPoint x: 215, endPoint y: 182, distance: 60.6
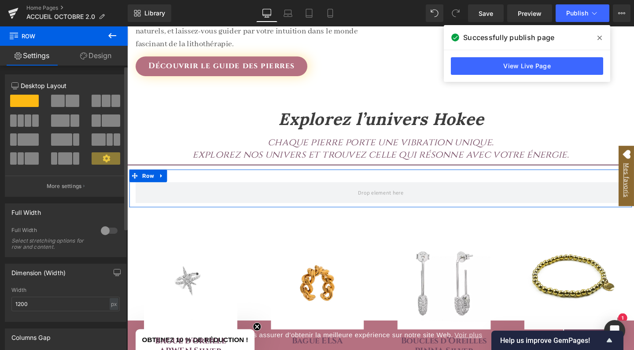
click at [112, 99] on span at bounding box center [115, 101] width 9 height 12
